Goal: Book appointment/travel/reservation

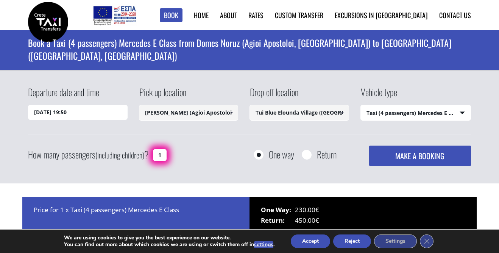
select select "540"
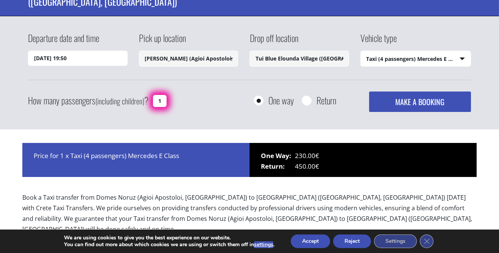
click at [34, 95] on label "How many passengers (including children) ?" at bounding box center [88, 101] width 120 height 19
click at [153, 95] on input "1" at bounding box center [160, 101] width 14 height 12
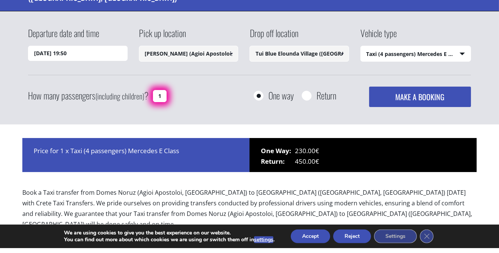
scroll to position [54, 0]
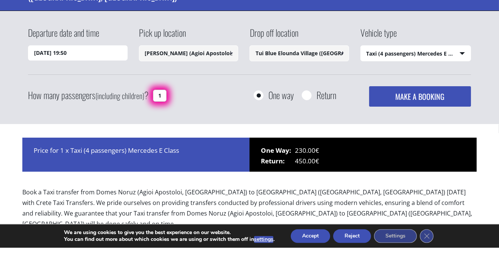
click at [276, 59] on input "Tui Blue Elounda Village ([GEOGRAPHIC_DATA], [GEOGRAPHIC_DATA])" at bounding box center [300, 59] width 100 height 16
click at [278, 56] on input "Tui Blue Elounda Village (Elounda, Lasithi)" at bounding box center [300, 59] width 100 height 16
click at [331, 61] on input "Tui Blue Elounda Village (Elounda, Lasithi)" at bounding box center [300, 59] width 100 height 16
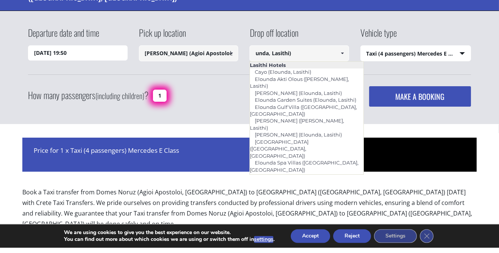
click at [300, 59] on input "unda, Lasithi)" at bounding box center [300, 59] width 100 height 16
click at [309, 59] on input "unda, Lasithi)" at bounding box center [300, 59] width 100 height 16
type input "unda"
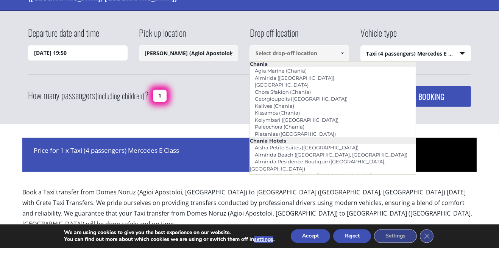
scroll to position [51, 0]
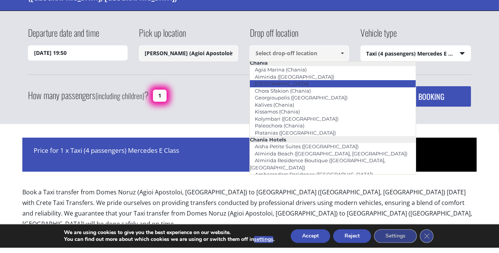
click at [264, 88] on link "[GEOGRAPHIC_DATA]" at bounding box center [282, 89] width 64 height 11
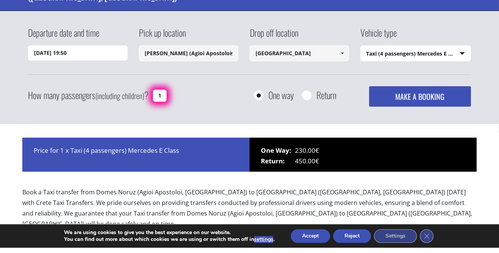
type input "[GEOGRAPHIC_DATA]"
click at [155, 101] on input "1" at bounding box center [160, 101] width 14 height 12
click at [160, 99] on input "41" at bounding box center [160, 101] width 14 height 12
type input "1"
click at [162, 101] on input "1" at bounding box center [160, 101] width 14 height 12
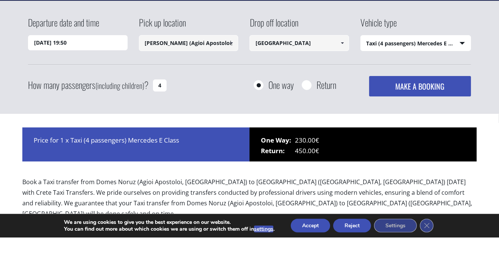
scroll to position [54, 0]
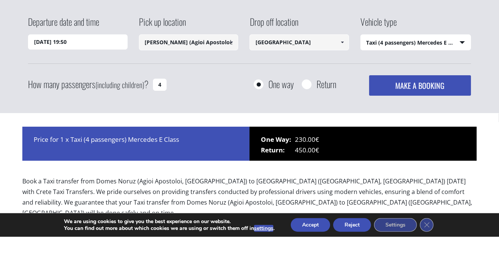
type input "4"
click at [88, 58] on input "01/09/2025 19:50" at bounding box center [78, 58] width 100 height 15
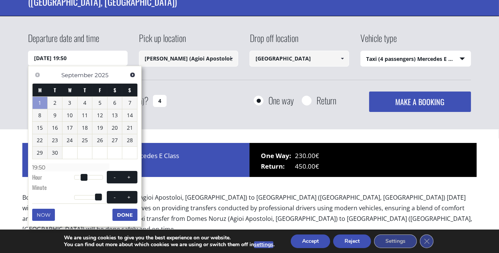
click at [121, 221] on button "Done" at bounding box center [125, 215] width 25 height 12
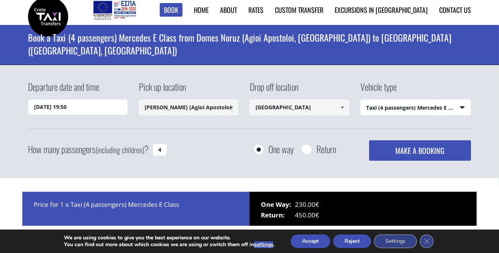
scroll to position [0, 0]
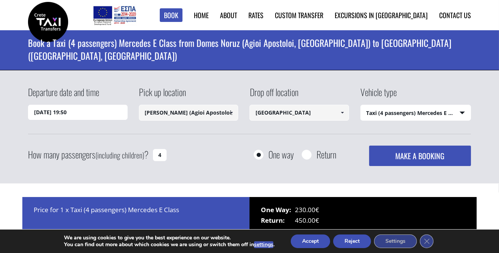
click at [418, 157] on button "MAKE A BOOKING" at bounding box center [420, 156] width 102 height 20
